Goal: Task Accomplishment & Management: Complete application form

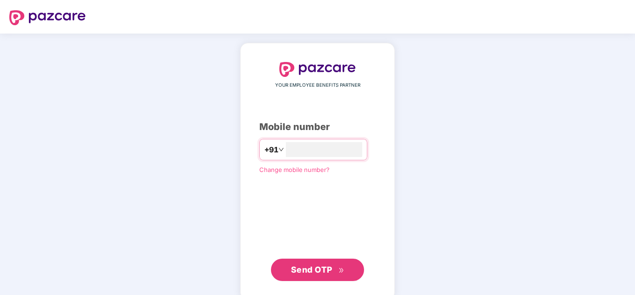
type input "**********"
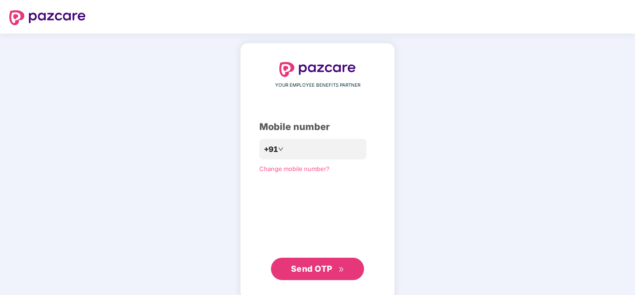
click at [317, 270] on span "Send OTP" at bounding box center [311, 269] width 41 height 10
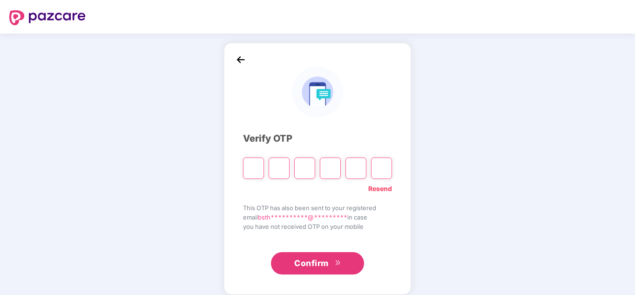
type input "*"
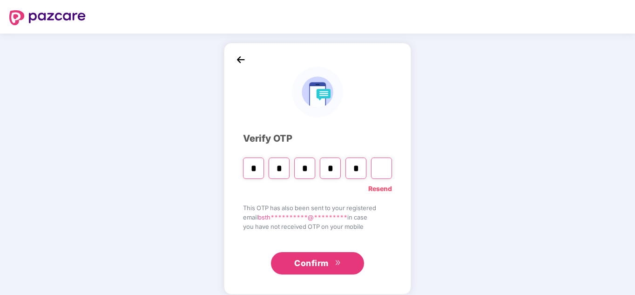
type input "*"
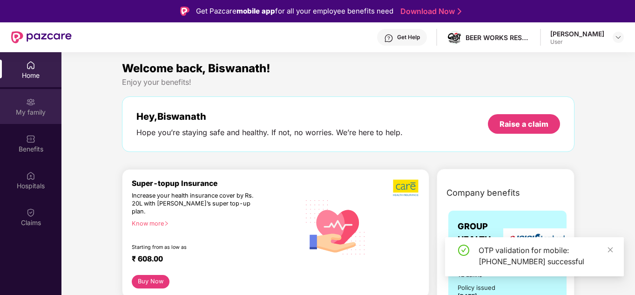
click at [27, 108] on div "My family" at bounding box center [30, 112] width 61 height 9
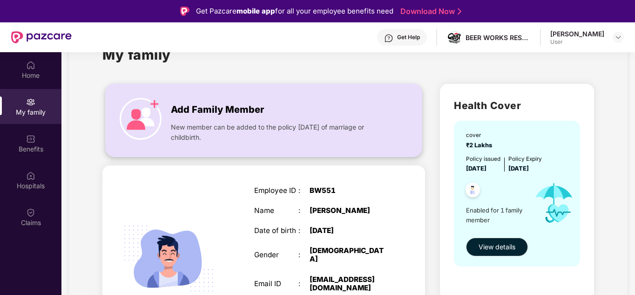
scroll to position [34, 0]
click at [218, 112] on span "Add Family Member" at bounding box center [217, 109] width 93 height 14
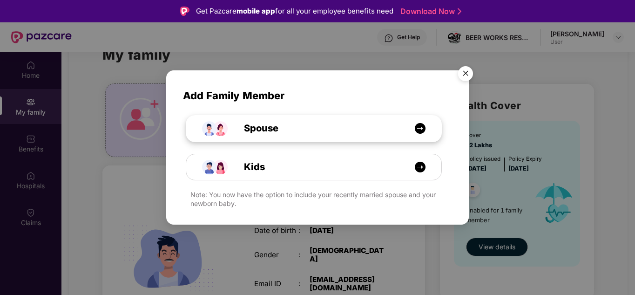
click at [306, 139] on div "Spouse" at bounding box center [313, 129] width 255 height 26
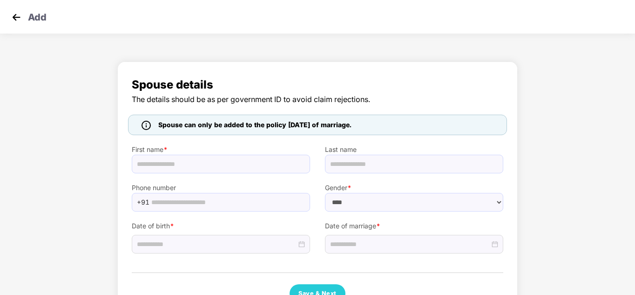
select select "******"
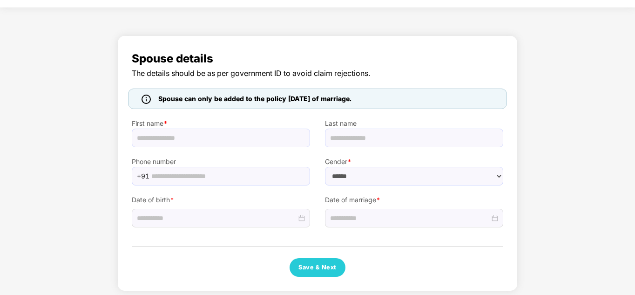
scroll to position [32, 0]
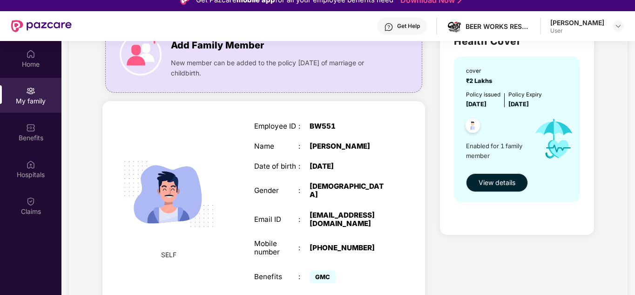
scroll to position [12, 0]
